Goal: Task Accomplishment & Management: Complete application form

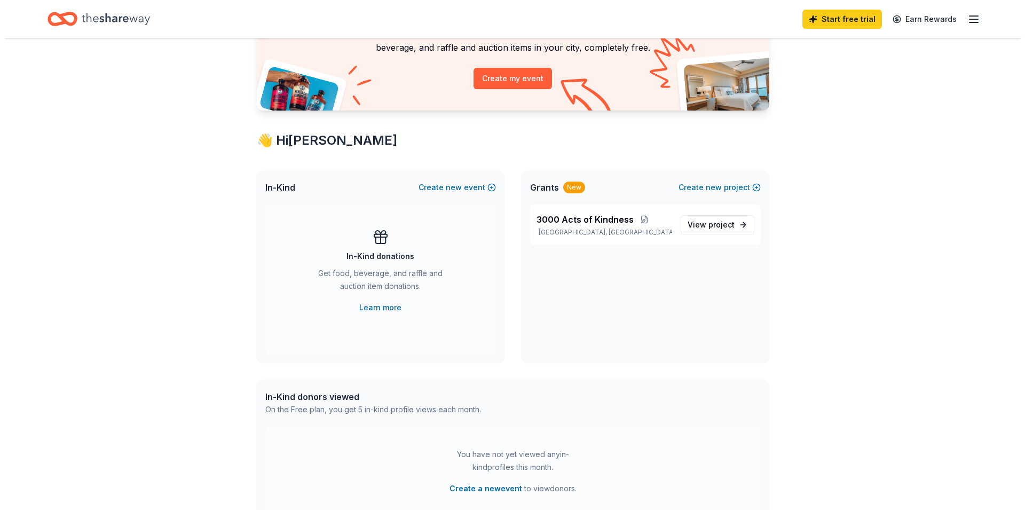
scroll to position [98, 0]
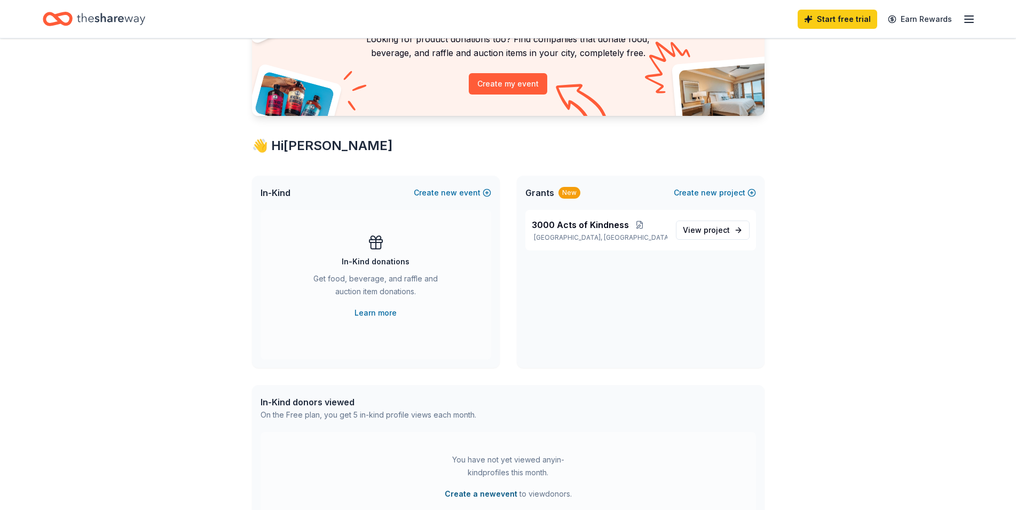
click at [470, 492] on button "Create a new event" at bounding box center [481, 493] width 73 height 13
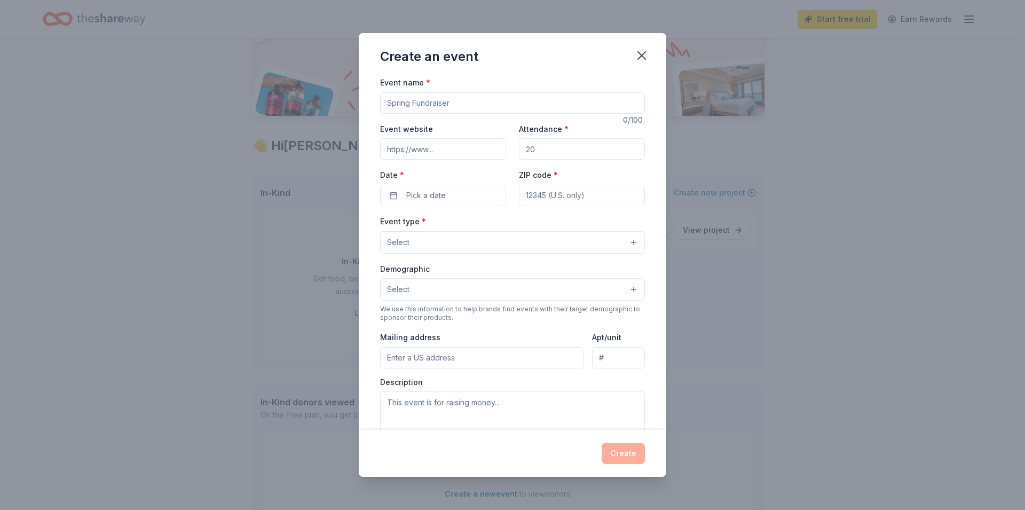
click at [483, 99] on input "Event name *" at bounding box center [512, 102] width 265 height 21
type input "3000 Acts of Kindness"
type input "[DOMAIN_NAME]"
type input "3000"
click at [397, 189] on button "Pick a date" at bounding box center [443, 195] width 126 height 21
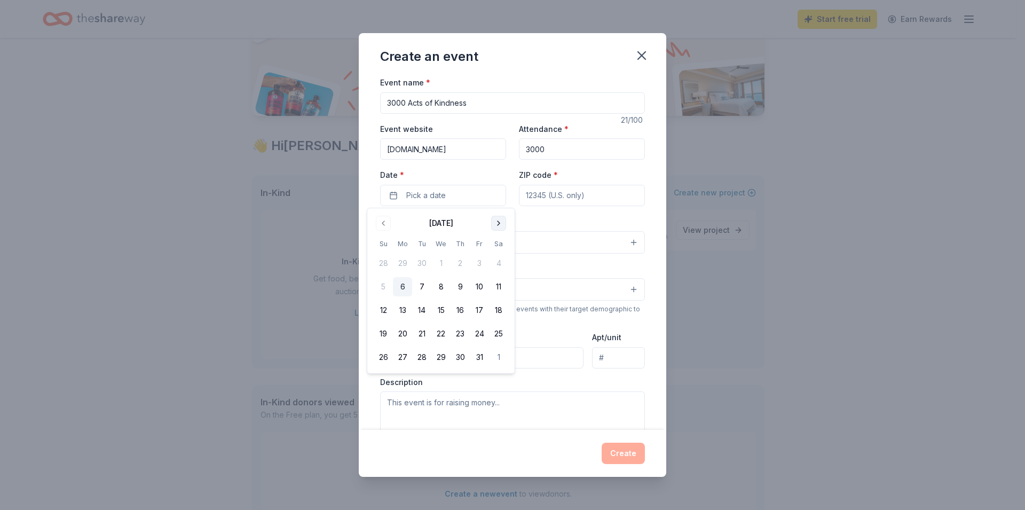
click at [493, 223] on button "Go to next month" at bounding box center [498, 223] width 15 height 15
click at [402, 282] on button "8" at bounding box center [402, 286] width 19 height 19
click at [542, 195] on input "ZIP code *" at bounding box center [582, 195] width 126 height 21
type input "55403"
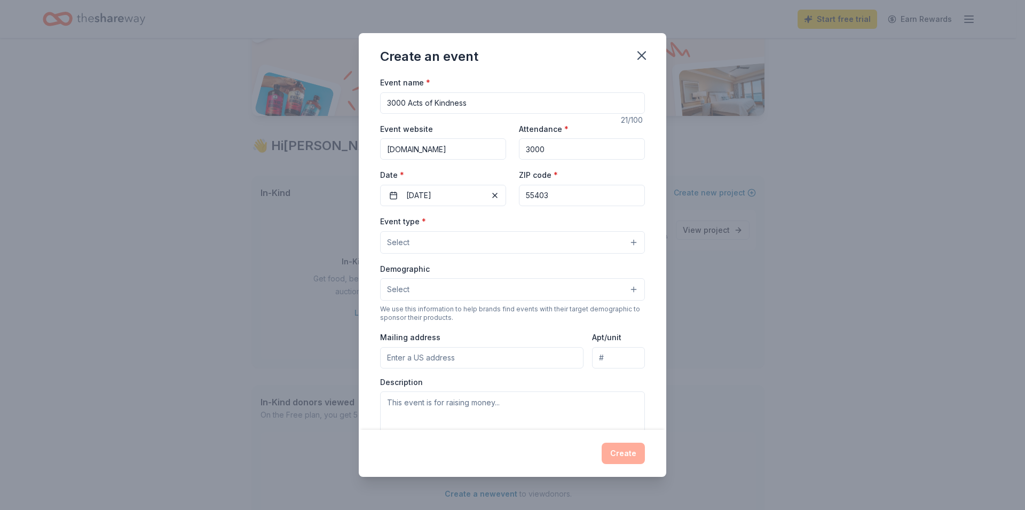
click at [499, 233] on button "Select" at bounding box center [512, 242] width 265 height 22
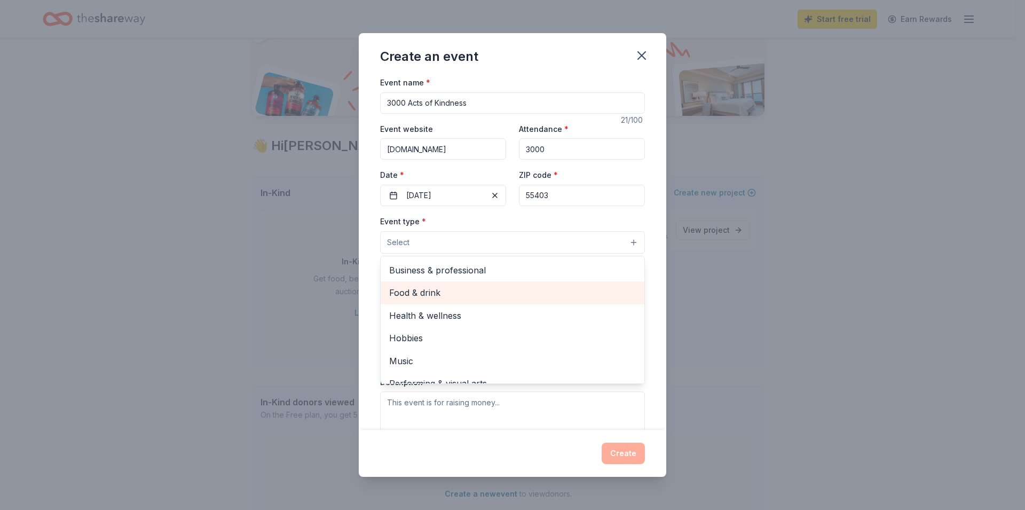
scroll to position [36, 0]
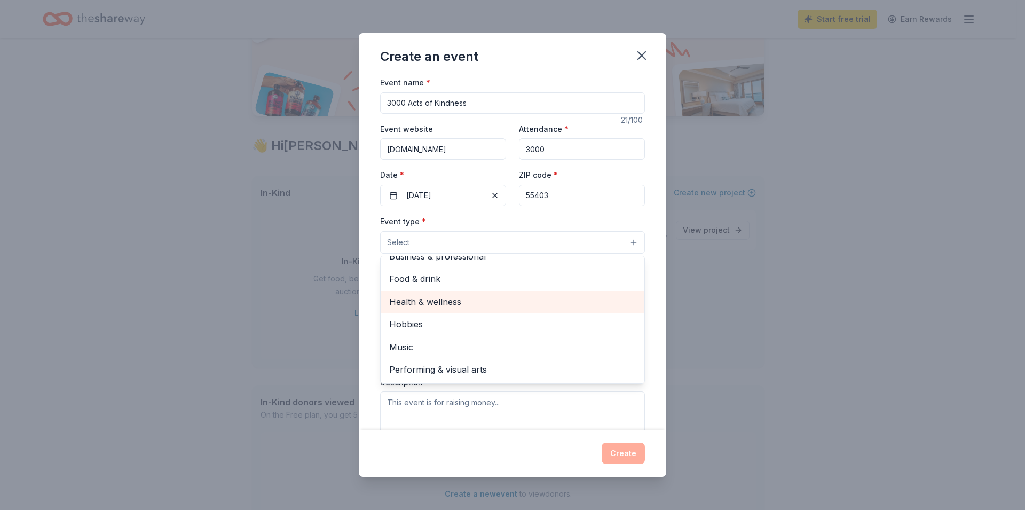
click at [422, 298] on span "Health & wellness" at bounding box center [512, 302] width 247 height 14
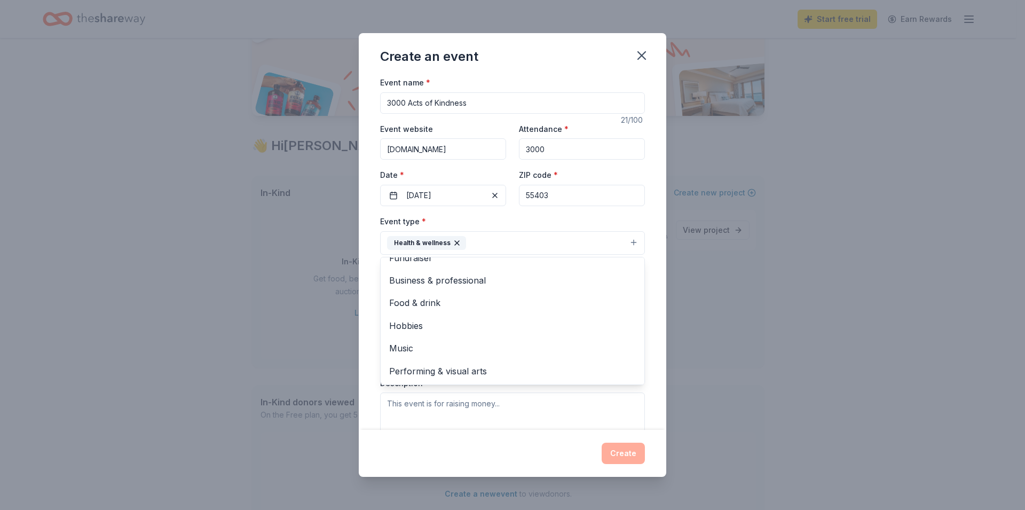
click at [369, 248] on div "Event name * 3000 Acts of Kindness 21 /100 Event website [DOMAIN_NAME] Attendan…" at bounding box center [513, 253] width 308 height 354
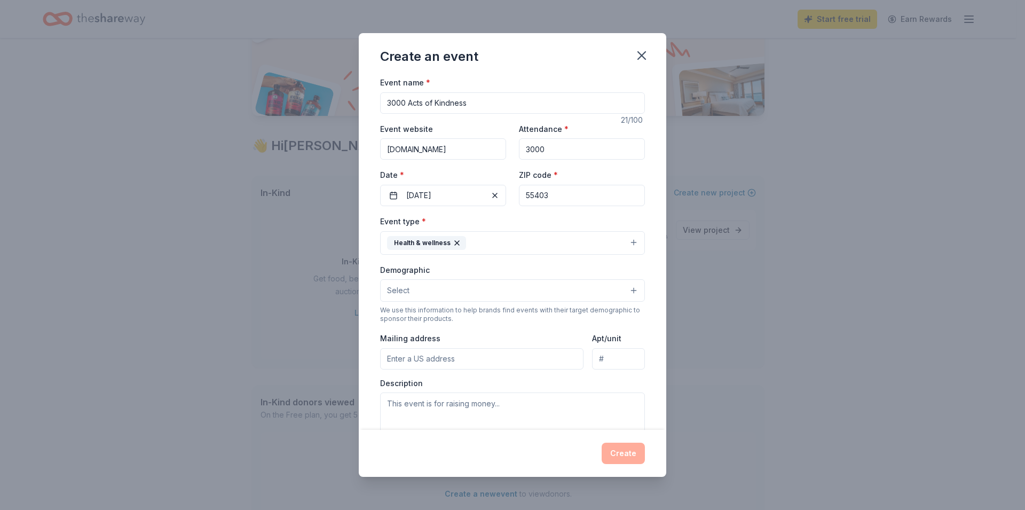
scroll to position [0, 0]
click at [424, 288] on button "Select" at bounding box center [512, 290] width 265 height 22
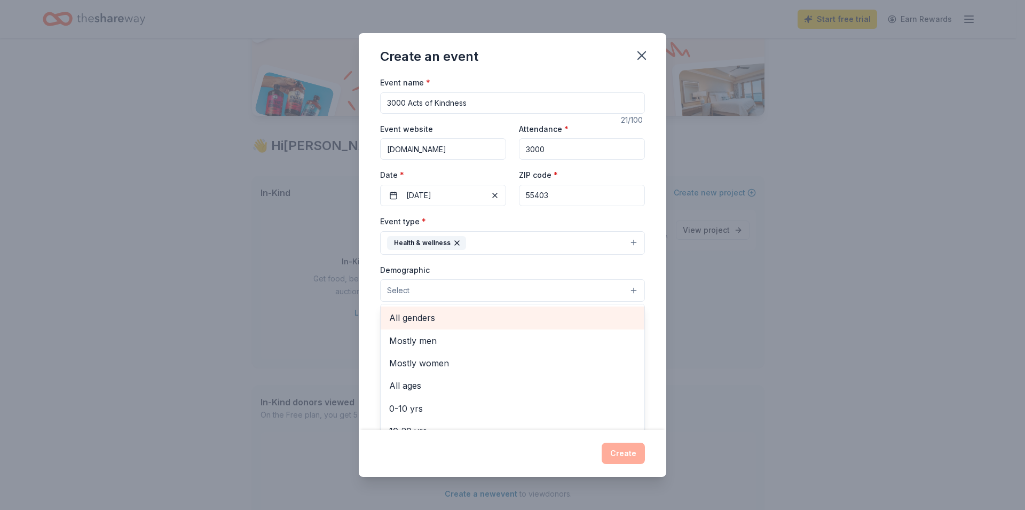
click at [421, 317] on span "All genders" at bounding box center [512, 318] width 247 height 14
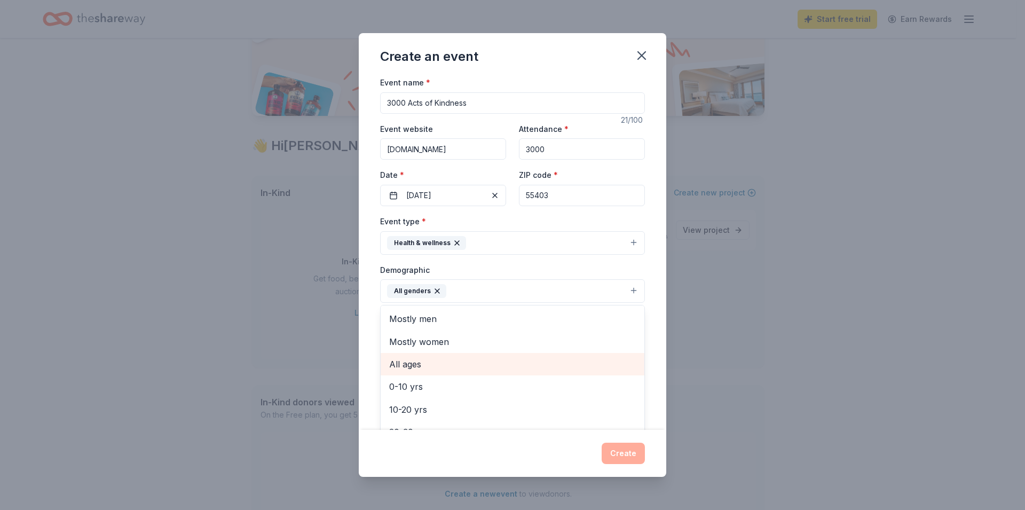
click at [410, 366] on span "All ages" at bounding box center [512, 364] width 247 height 14
click at [377, 274] on div "Event name * 3000 Acts of Kindness 21 /100 Event website [DOMAIN_NAME] Attendan…" at bounding box center [513, 253] width 308 height 354
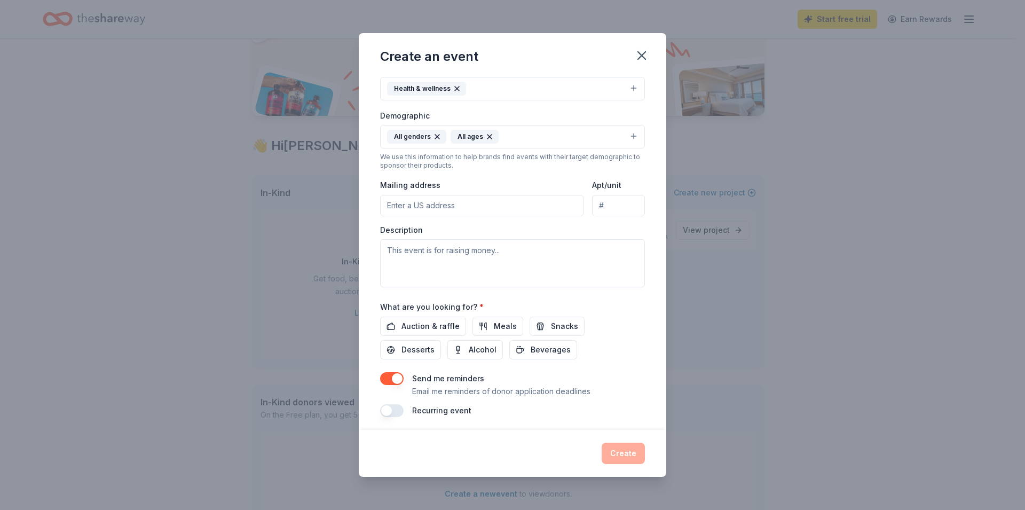
scroll to position [158, 0]
click at [487, 322] on button "Meals" at bounding box center [498, 322] width 51 height 19
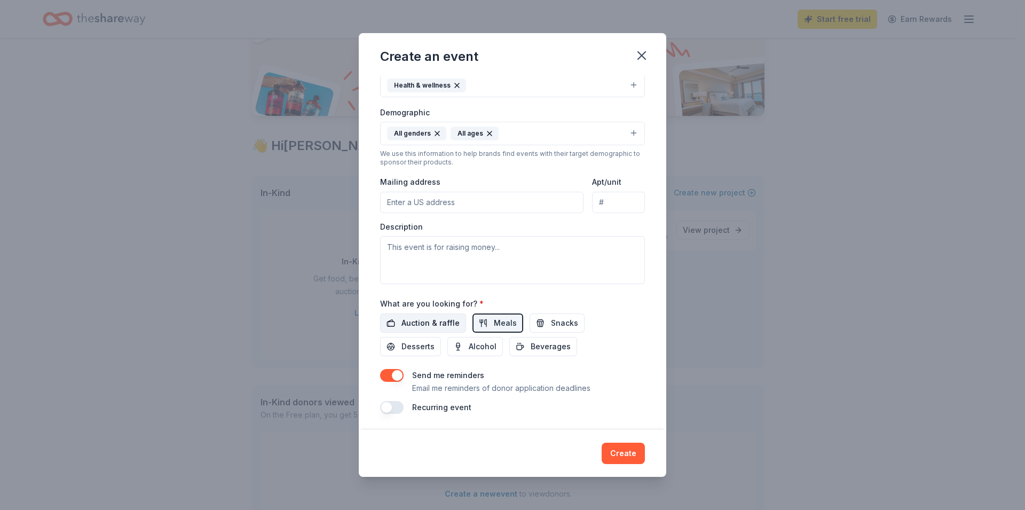
click at [419, 318] on span "Auction & raffle" at bounding box center [431, 323] width 58 height 13
click at [387, 375] on button "button" at bounding box center [391, 375] width 23 height 13
click at [398, 374] on button "button" at bounding box center [391, 375] width 23 height 13
click at [399, 405] on button "button" at bounding box center [391, 407] width 23 height 13
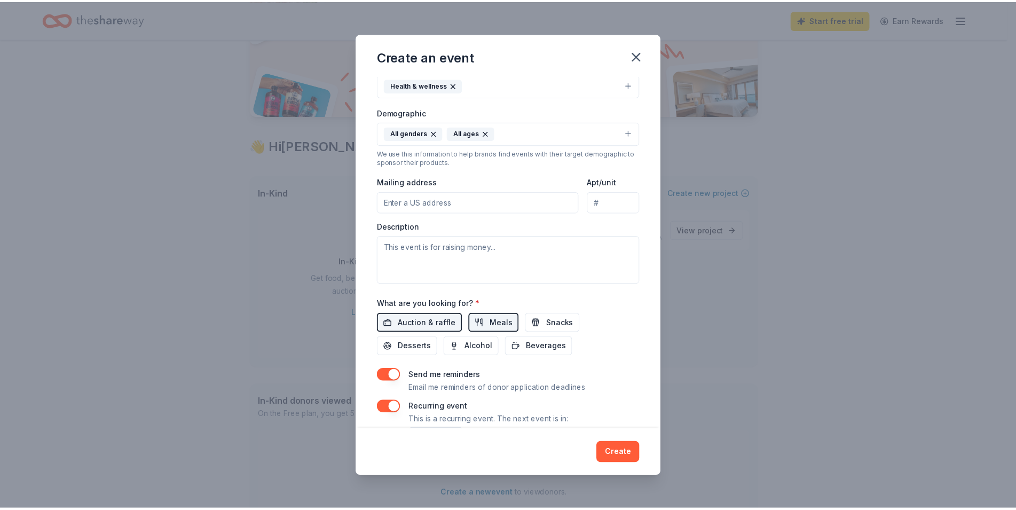
scroll to position [196, 0]
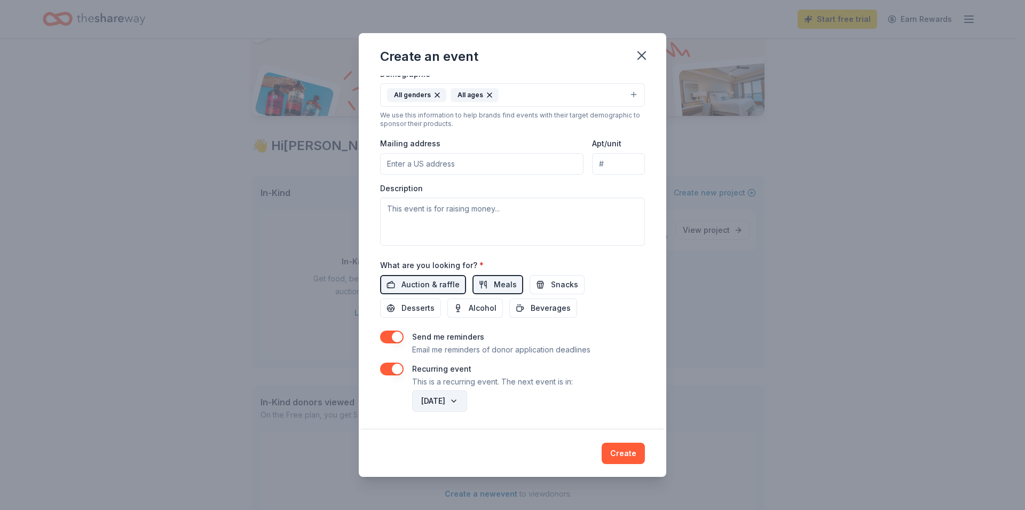
click at [467, 400] on button "[DATE]" at bounding box center [439, 400] width 55 height 21
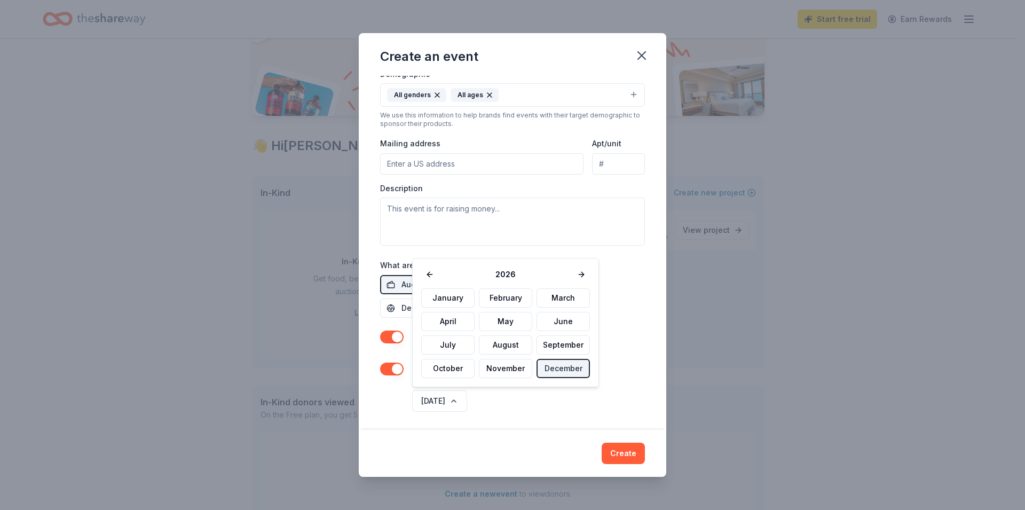
click at [600, 401] on div "[DATE]" at bounding box center [527, 401] width 235 height 26
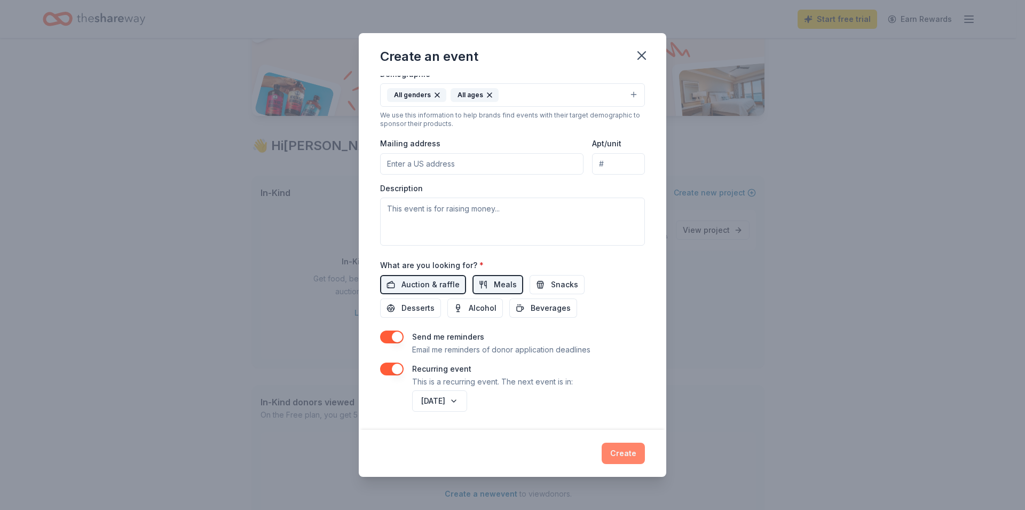
click at [619, 457] on button "Create" at bounding box center [623, 453] width 43 height 21
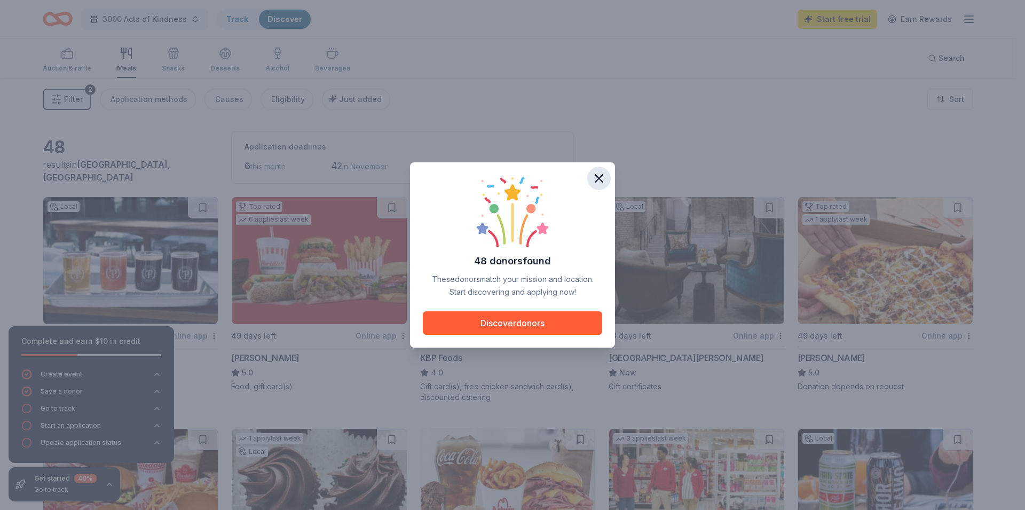
click at [600, 175] on icon "button" at bounding box center [599, 178] width 15 height 15
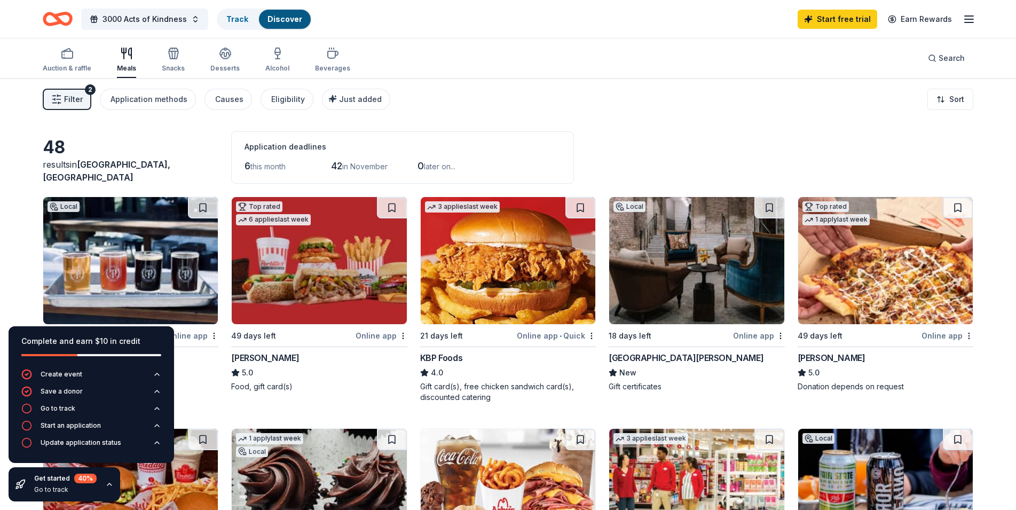
click at [663, 133] on div "48 results in [GEOGRAPHIC_DATA], [GEOGRAPHIC_DATA] Application deadlines 6 this…" at bounding box center [508, 157] width 931 height 52
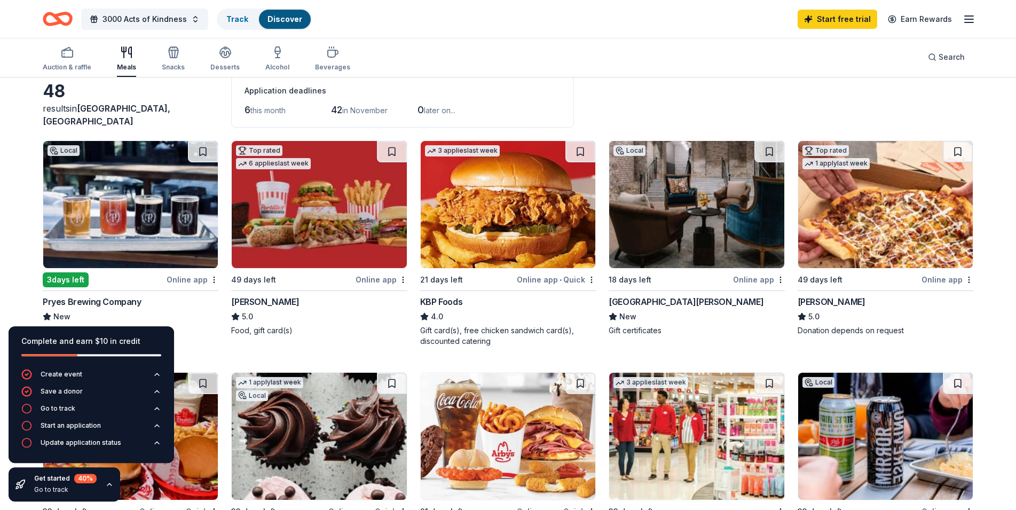
scroll to position [54, 0]
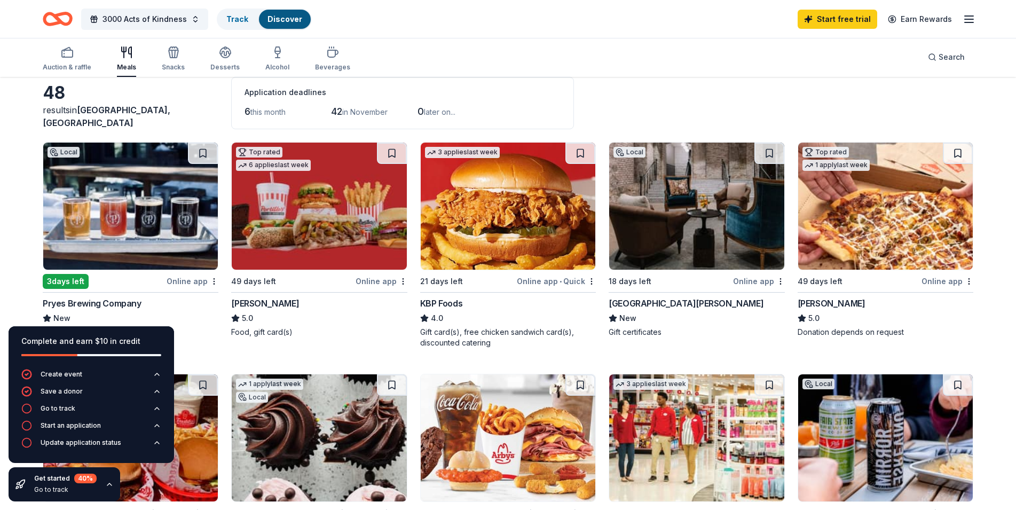
click at [147, 212] on img at bounding box center [130, 206] width 175 height 127
click at [192, 17] on button "3000 Acts of Kindness" at bounding box center [144, 19] width 127 height 21
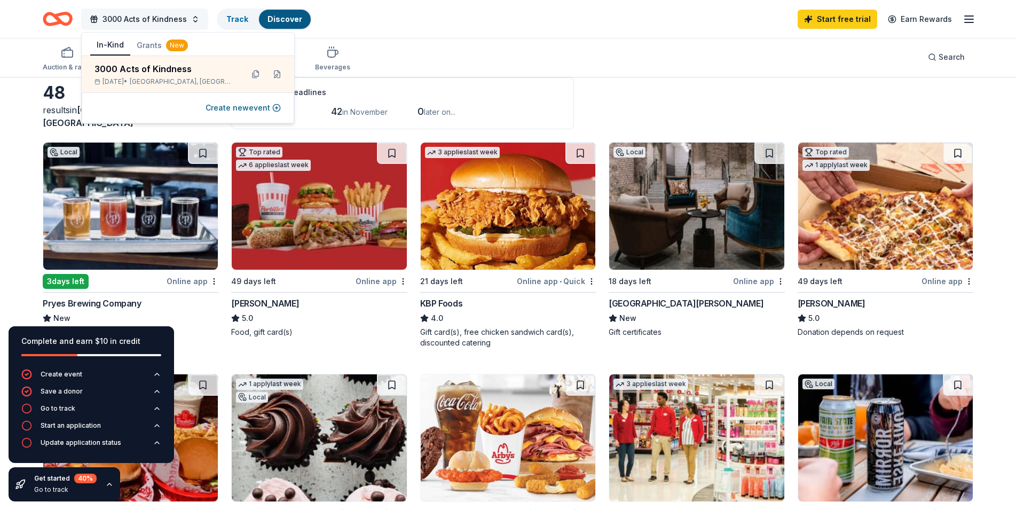
click at [192, 17] on button "3000 Acts of Kindness" at bounding box center [144, 19] width 127 height 21
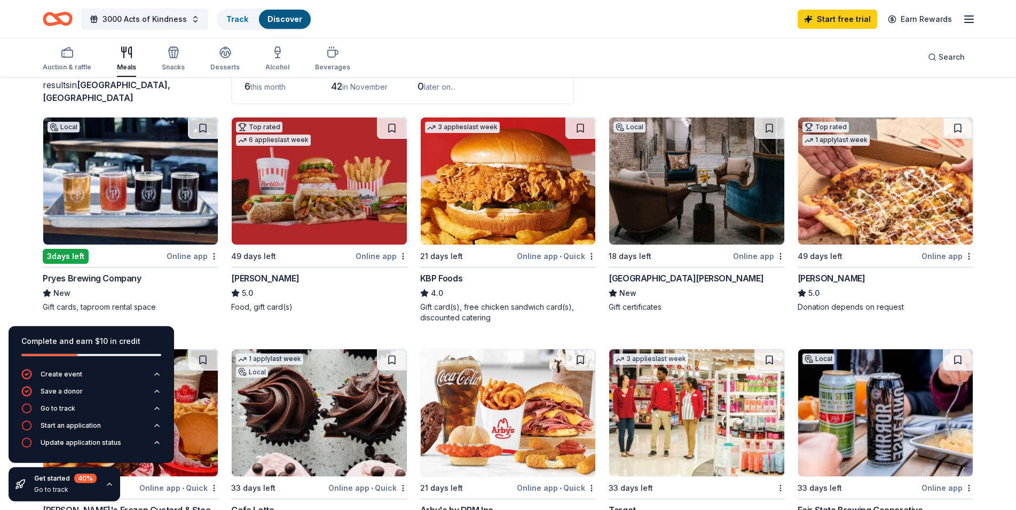
scroll to position [109, 0]
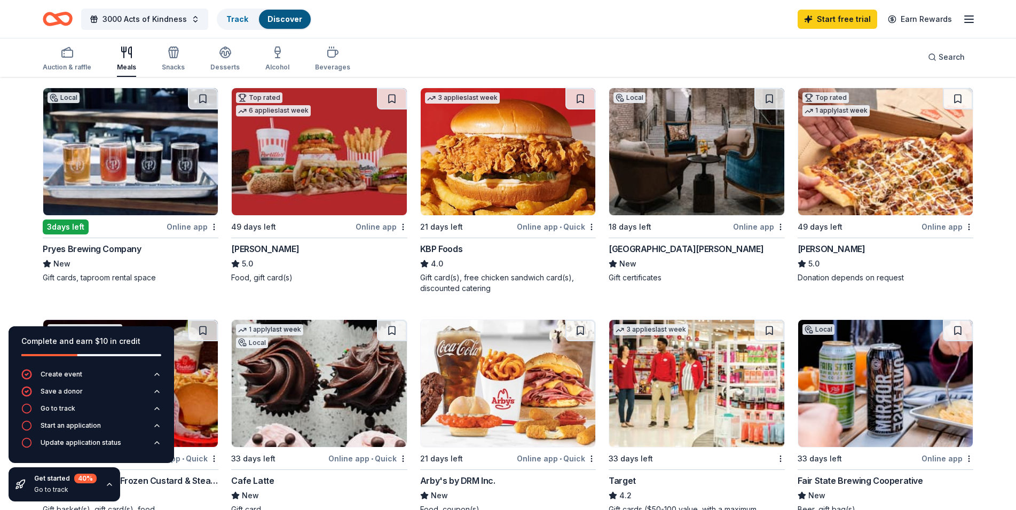
click at [868, 160] on img at bounding box center [885, 151] width 175 height 127
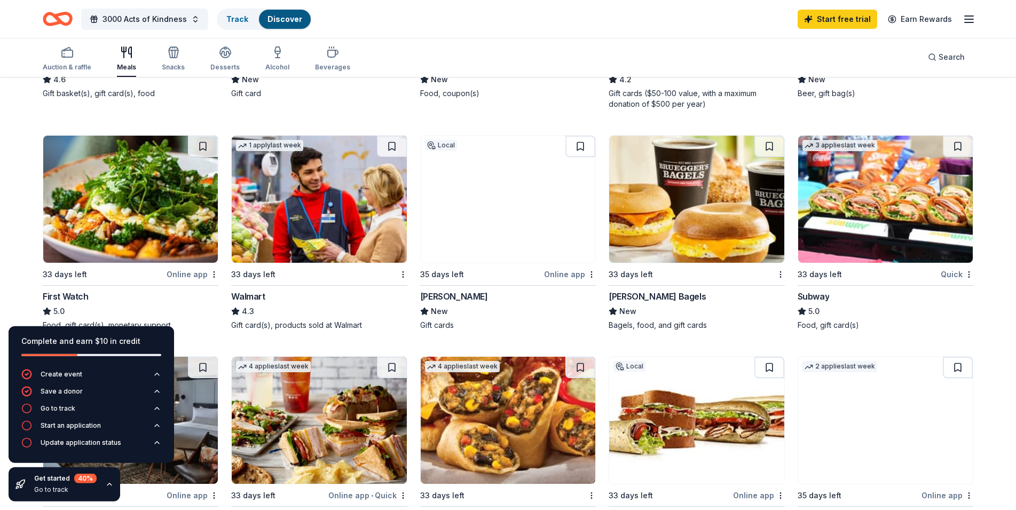
scroll to position [545, 0]
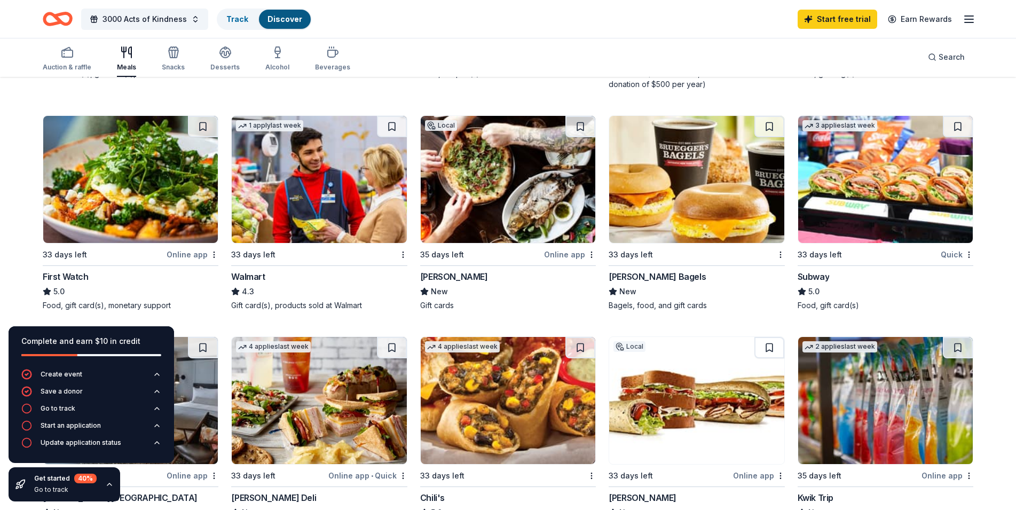
click at [674, 179] on img at bounding box center [696, 179] width 175 height 127
click at [770, 49] on div "Auction & raffle Meals Snacks Desserts Alcohol Beverages Search" at bounding box center [508, 57] width 931 height 40
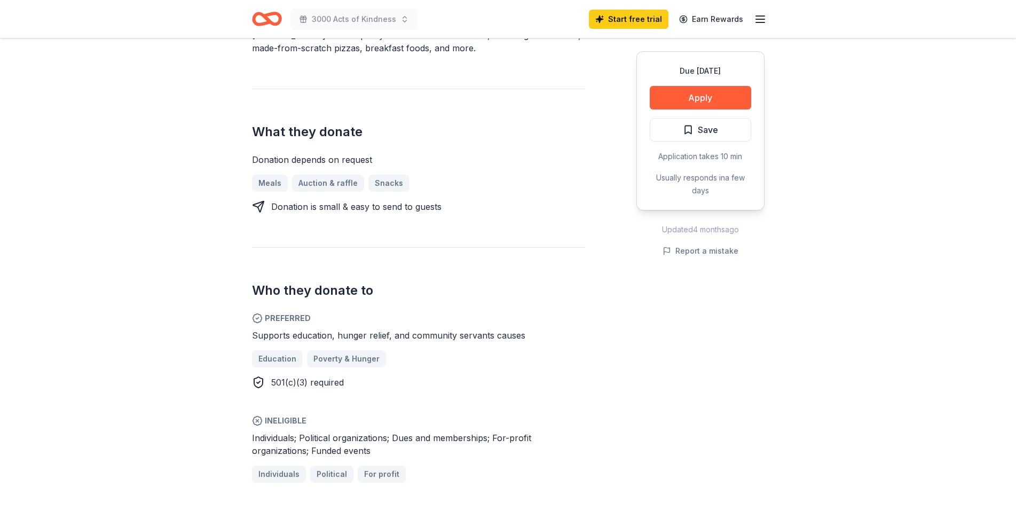
scroll to position [163, 0]
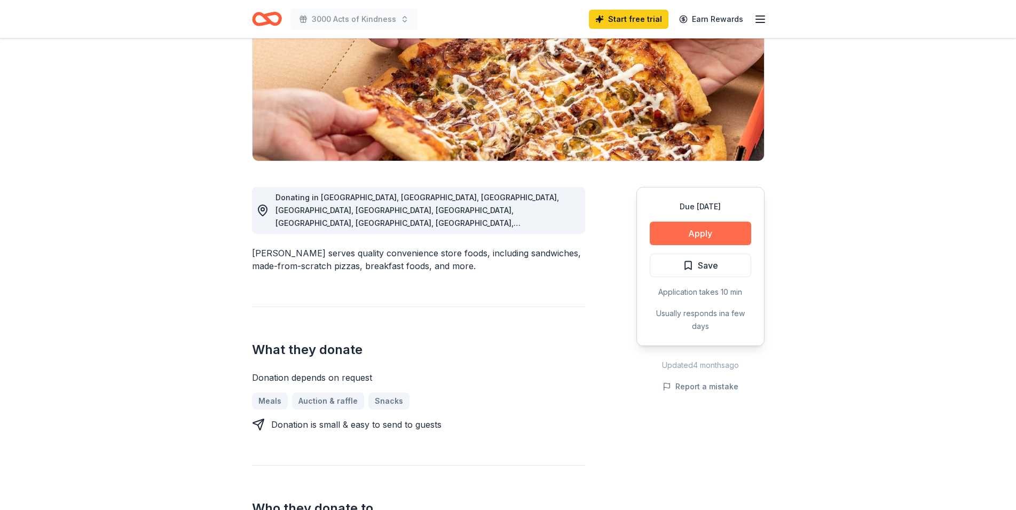
click at [708, 234] on button "Apply" at bounding box center [700, 233] width 101 height 23
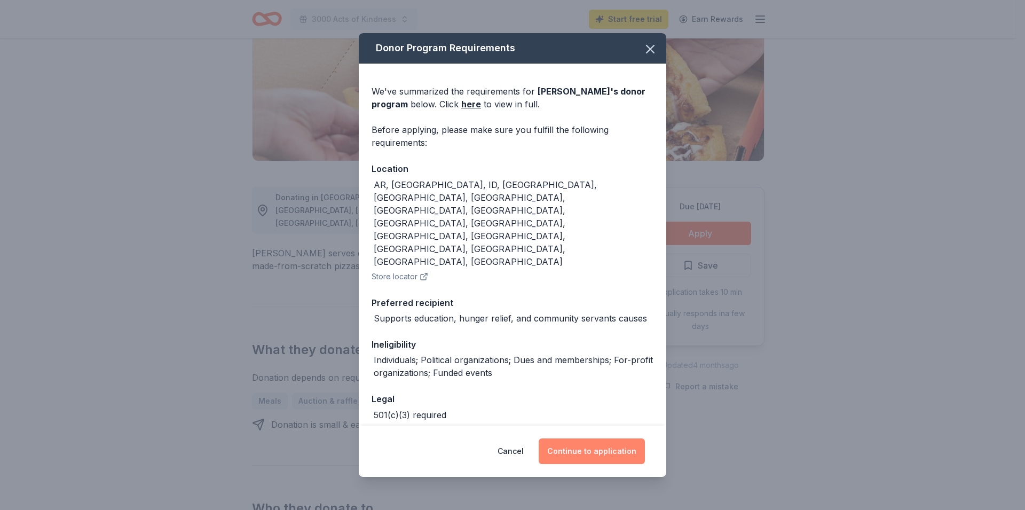
click at [596, 438] on button "Continue to application" at bounding box center [592, 451] width 106 height 26
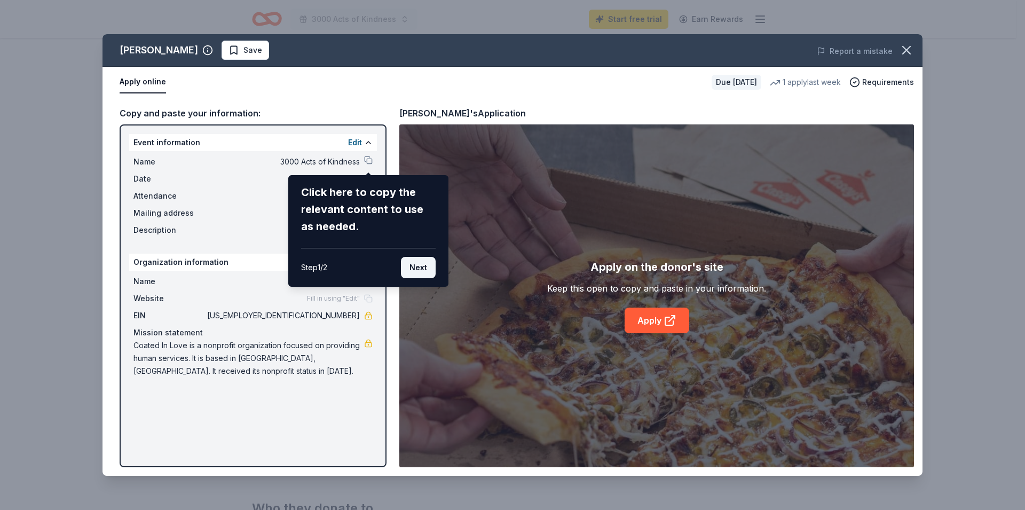
click at [419, 265] on button "Next" at bounding box center [418, 267] width 35 height 21
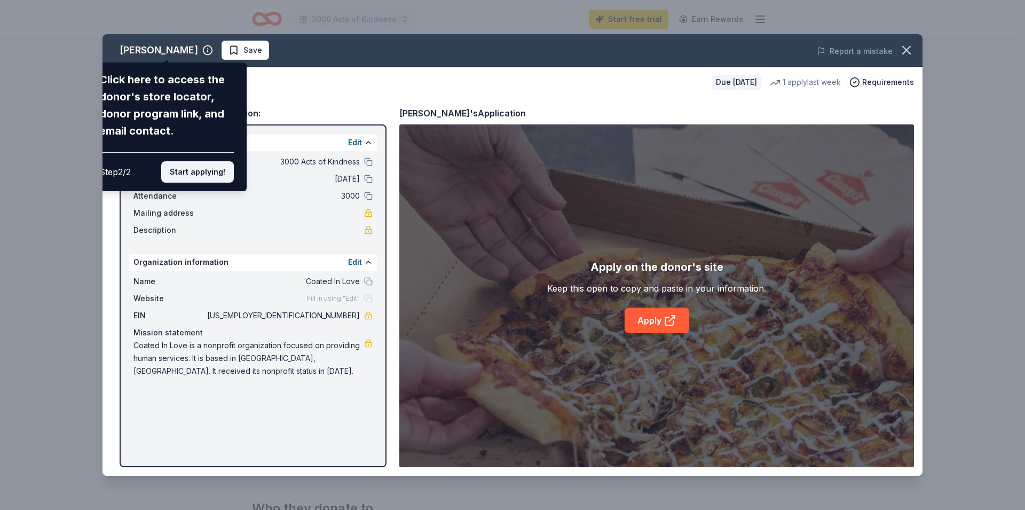
click at [191, 161] on button "Start applying!" at bounding box center [197, 171] width 73 height 21
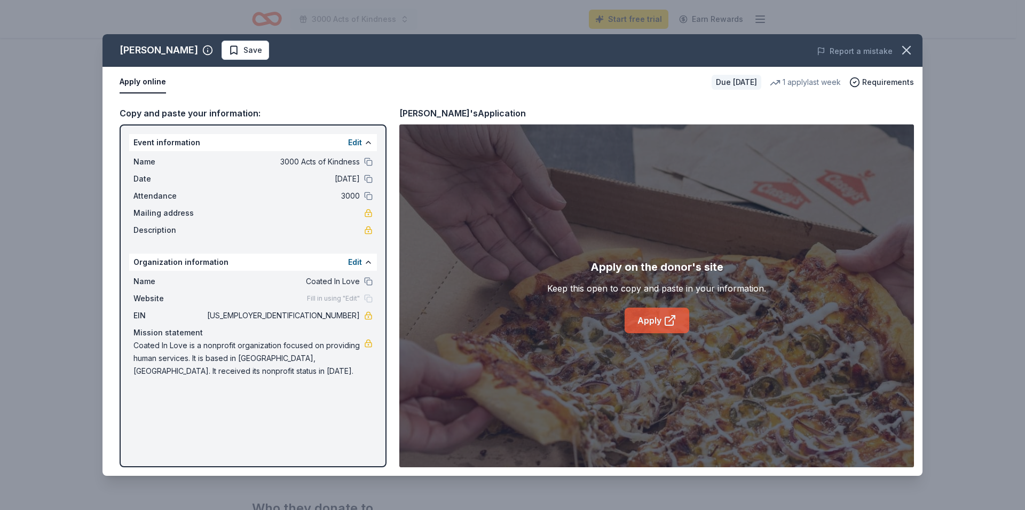
click at [665, 316] on icon at bounding box center [670, 320] width 13 height 13
click at [903, 44] on icon "button" at bounding box center [906, 50] width 15 height 15
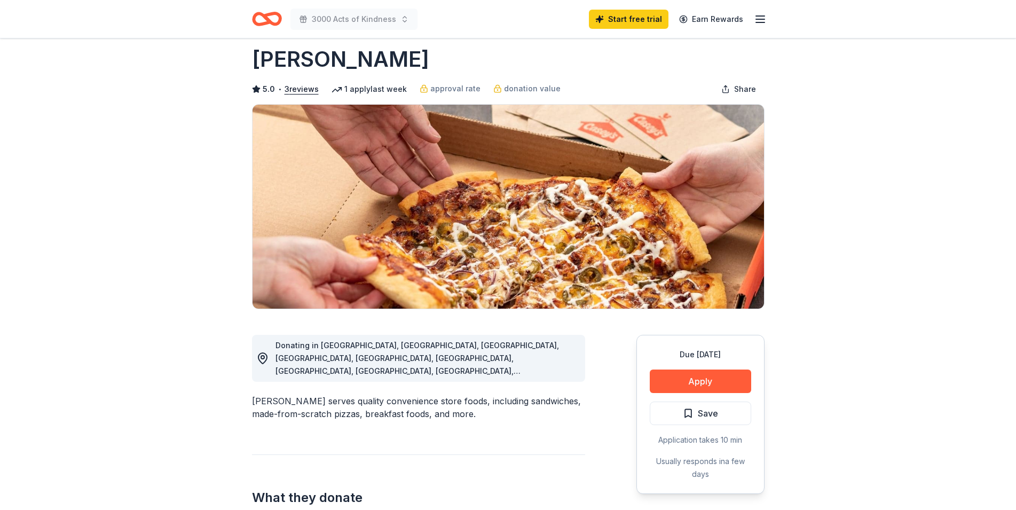
scroll to position [0, 0]
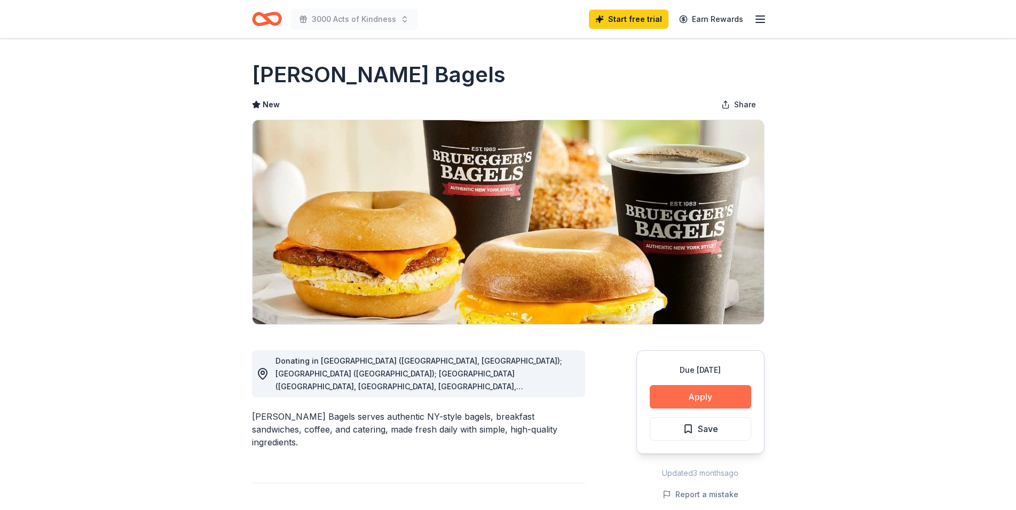
click at [704, 397] on button "Apply" at bounding box center [700, 396] width 101 height 23
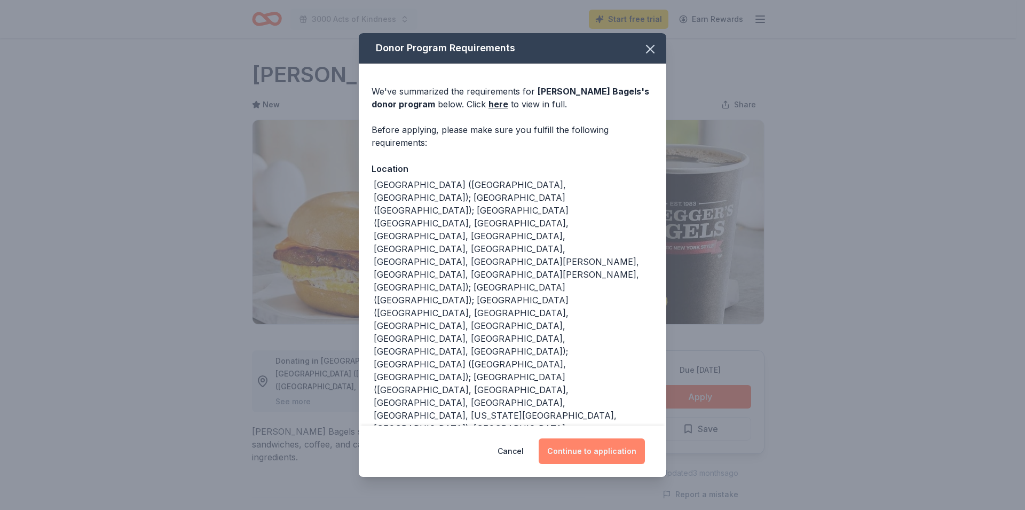
click at [589, 446] on button "Continue to application" at bounding box center [592, 451] width 106 height 26
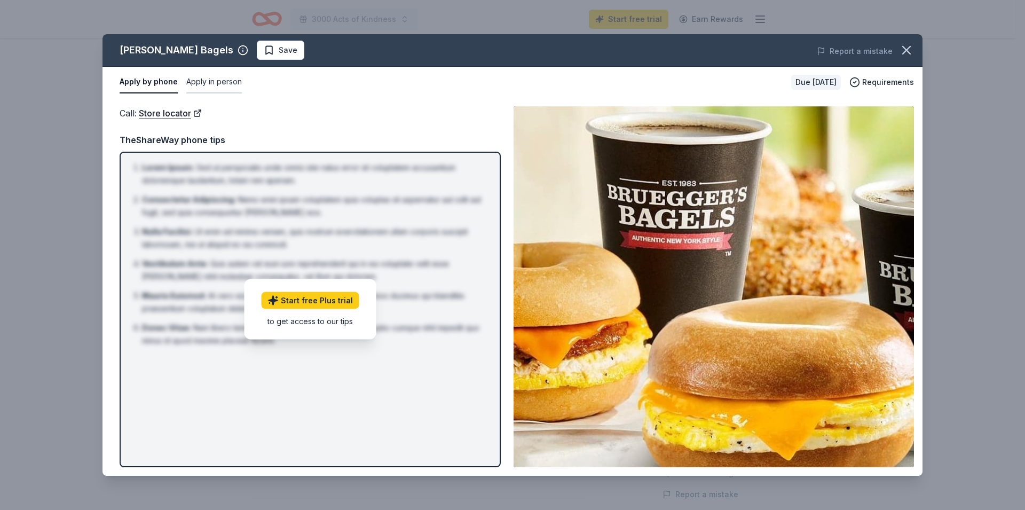
click at [206, 80] on button "Apply in person" at bounding box center [214, 82] width 56 height 22
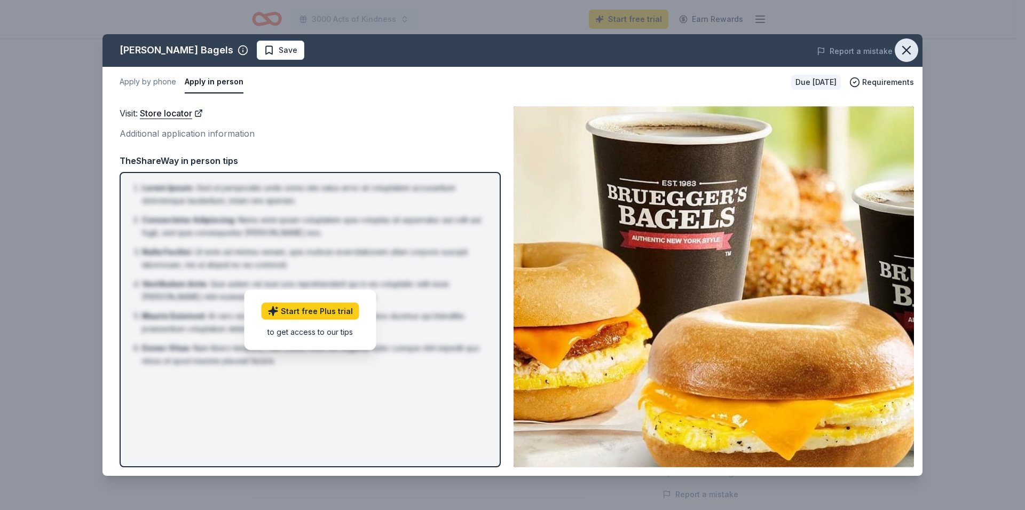
click at [909, 50] on icon "button" at bounding box center [906, 50] width 15 height 15
